Goal: Task Accomplishment & Management: Use online tool/utility

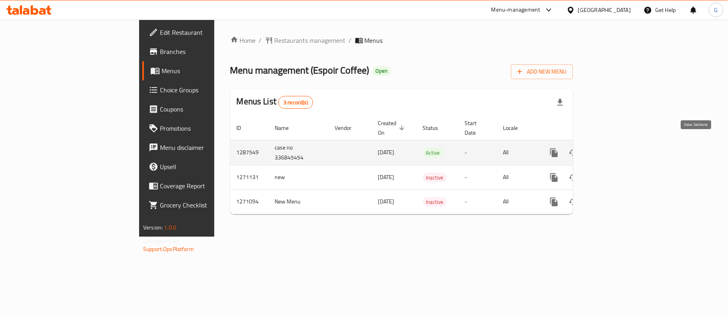
click at [616, 148] on icon "enhanced table" at bounding box center [612, 153] width 10 height 10
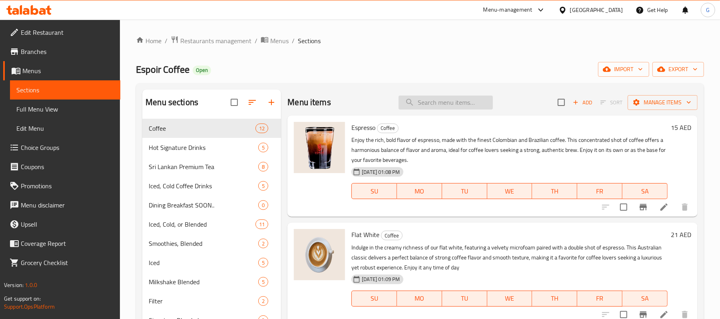
click at [470, 101] on input "search" at bounding box center [445, 103] width 94 height 14
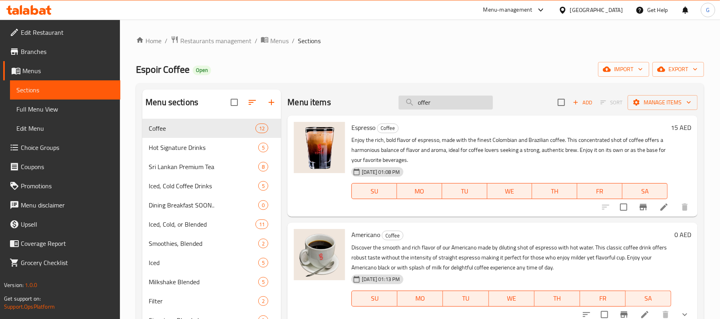
click at [451, 106] on input "offer" at bounding box center [445, 103] width 94 height 14
click at [451, 105] on input "offer" at bounding box center [445, 103] width 94 height 14
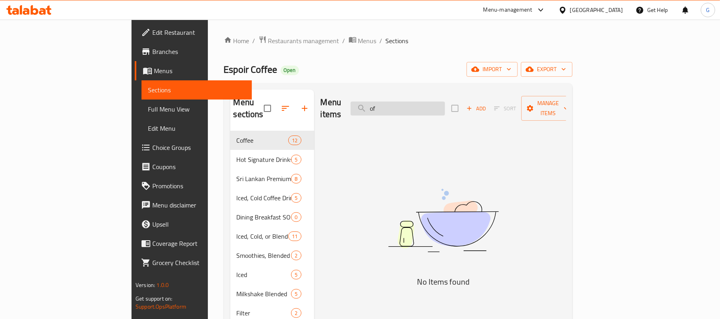
type input "o"
type input "b"
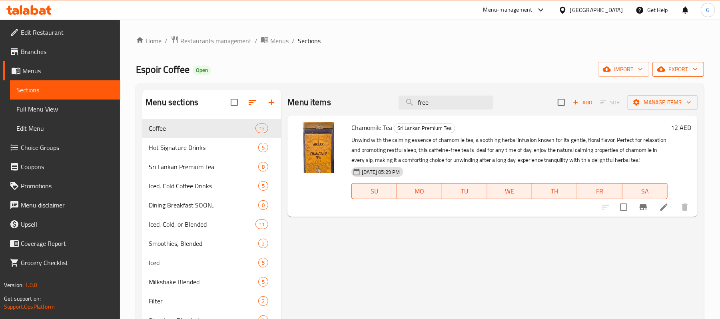
type input "free"
click at [672, 68] on span "export" at bounding box center [678, 69] width 39 height 10
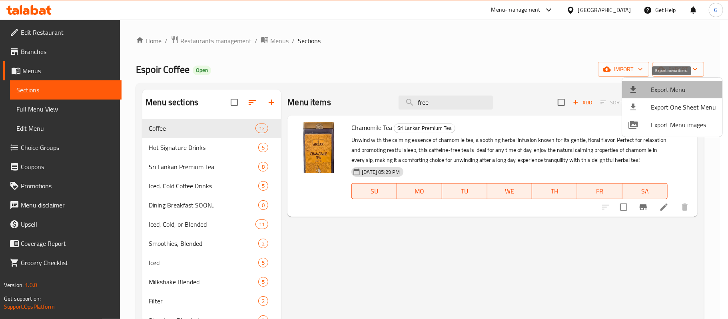
click at [678, 86] on span "Export Menu" at bounding box center [683, 90] width 65 height 10
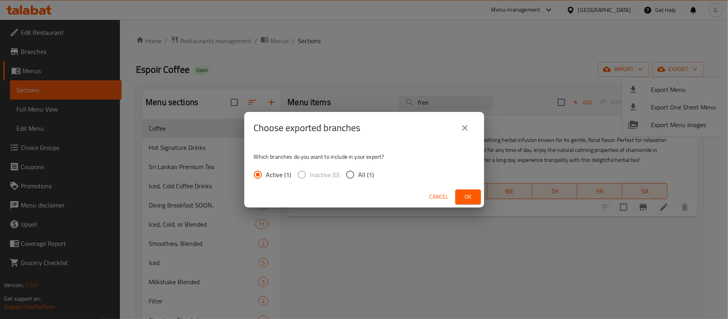
click at [361, 176] on span "All (1)" at bounding box center [366, 175] width 16 height 10
click at [358, 176] on input "All (1)" at bounding box center [350, 174] width 17 height 17
radio input "true"
click at [471, 201] on span "Ok" at bounding box center [468, 197] width 13 height 10
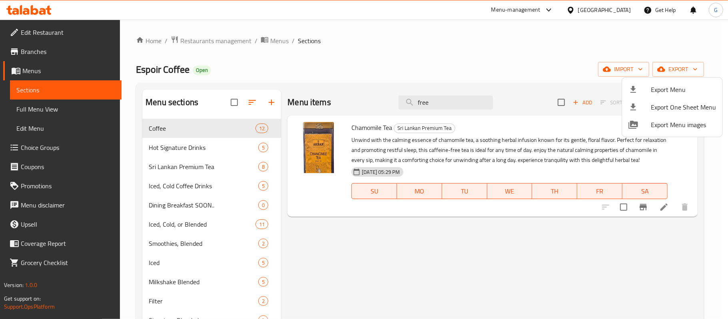
drag, startPoint x: 576, startPoint y: 55, endPoint x: 576, endPoint y: 49, distance: 6.0
click at [576, 55] on div at bounding box center [364, 159] width 728 height 319
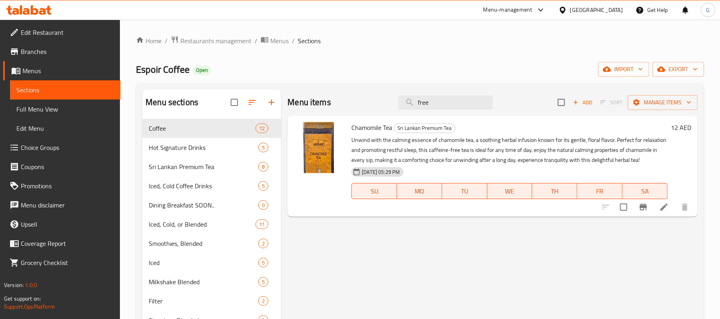
click at [576, 11] on div "[GEOGRAPHIC_DATA]" at bounding box center [596, 10] width 53 height 9
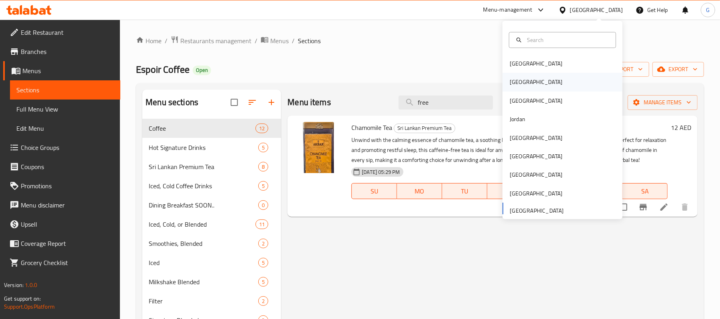
click at [512, 79] on div "[GEOGRAPHIC_DATA]" at bounding box center [536, 82] width 53 height 9
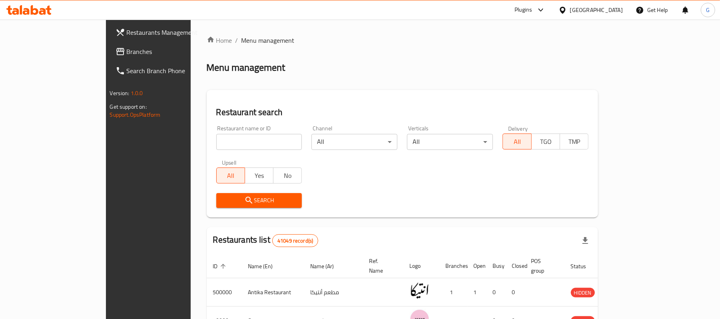
click at [127, 53] on span "Branches" at bounding box center [173, 52] width 93 height 10
